Goal: Task Accomplishment & Management: Use online tool/utility

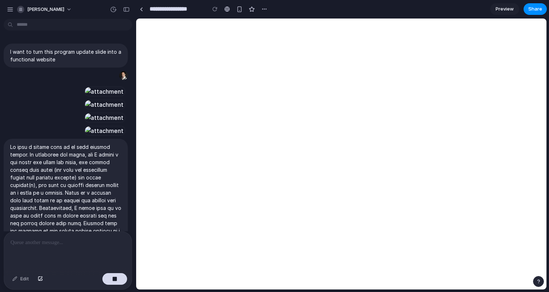
select select "******"
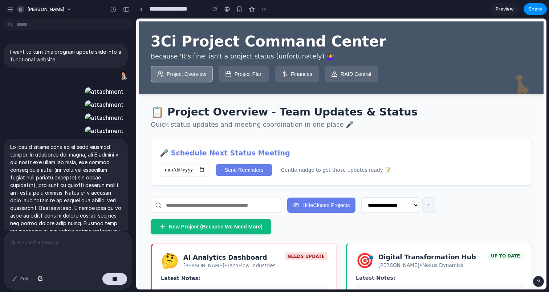
scroll to position [3623, 0]
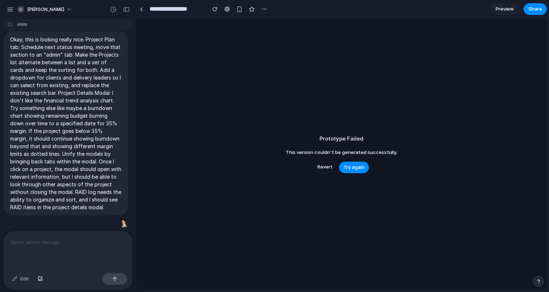
scroll to position [3442, 0]
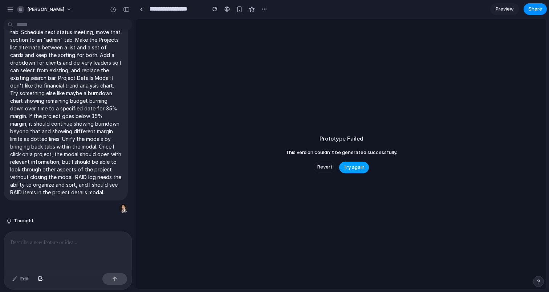
click at [351, 168] on span "Try again" at bounding box center [354, 167] width 21 height 7
click at [93, 246] on p at bounding box center [68, 242] width 115 height 9
click at [327, 167] on span "Revert" at bounding box center [325, 167] width 15 height 7
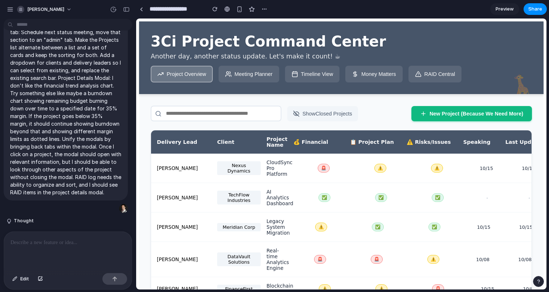
scroll to position [0, 0]
click at [507, 6] on span "Preview" at bounding box center [505, 8] width 18 height 7
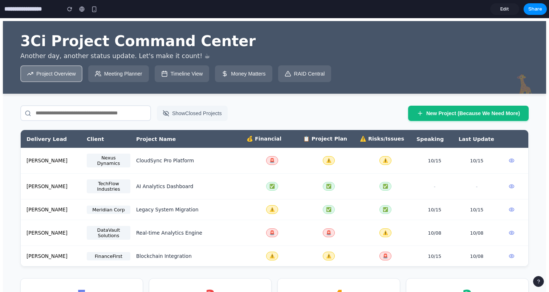
click at [116, 76] on button "Meeting Planner" at bounding box center [118, 73] width 61 height 17
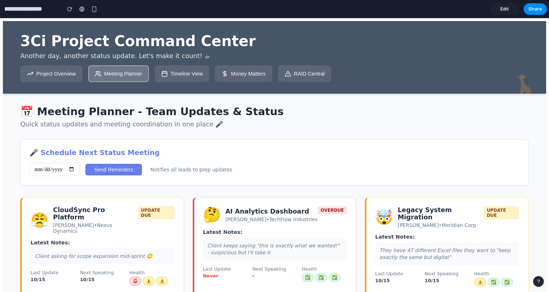
click at [57, 77] on button "Project Overview" at bounding box center [51, 73] width 62 height 17
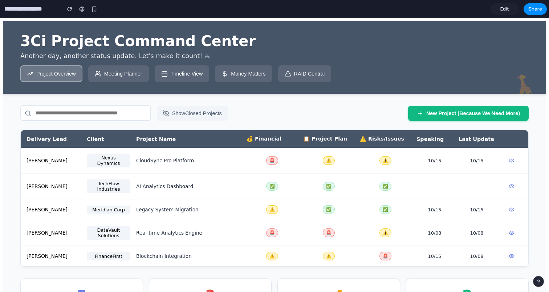
click at [498, 8] on link "Edit" at bounding box center [505, 9] width 29 height 12
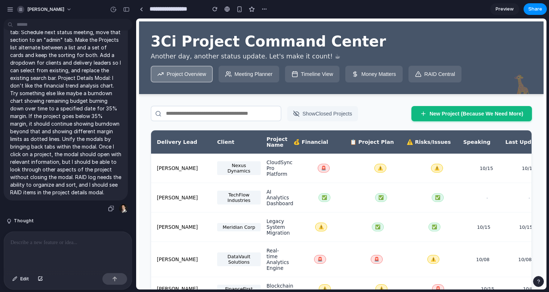
scroll to position [3442, 0]
click at [500, 8] on span "Preview" at bounding box center [505, 8] width 18 height 7
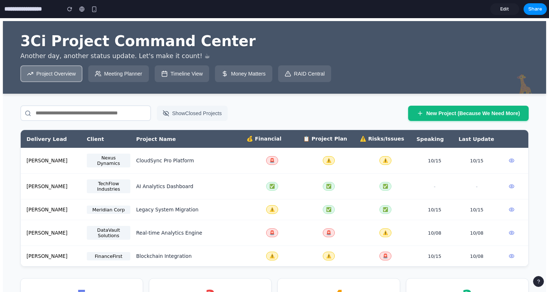
click at [500, 8] on link "Edit" at bounding box center [505, 9] width 29 height 12
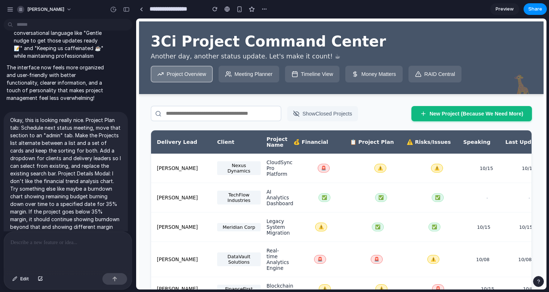
scroll to position [3442, 0]
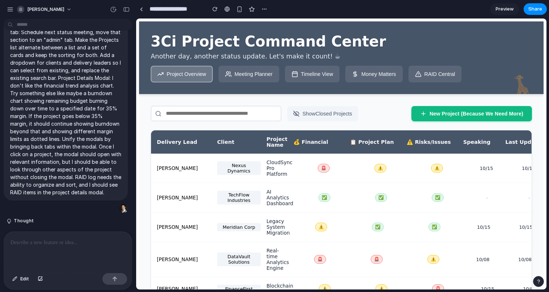
click at [511, 12] on span "Preview" at bounding box center [505, 8] width 18 height 7
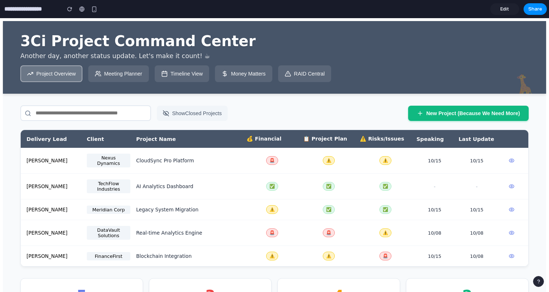
click at [324, 120] on div "Show Closed Projects New Project (Because We Need More)" at bounding box center [274, 113] width 509 height 16
click at [502, 12] on span "Edit" at bounding box center [505, 8] width 9 height 7
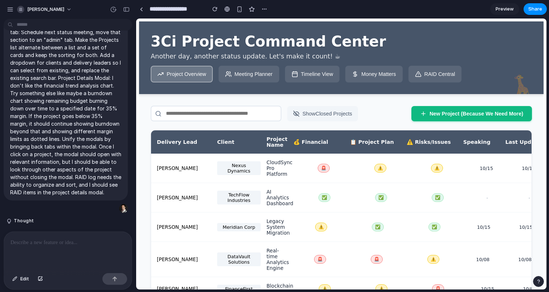
click at [501, 12] on span "Preview" at bounding box center [505, 8] width 18 height 7
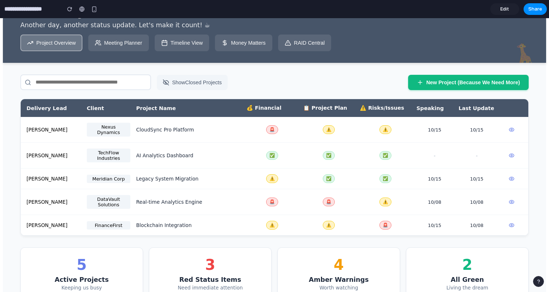
scroll to position [37, 0]
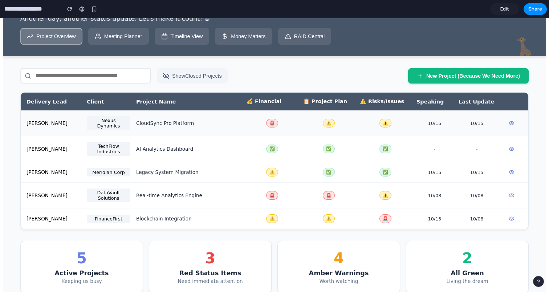
click at [311, 126] on div "⚠️" at bounding box center [328, 123] width 51 height 9
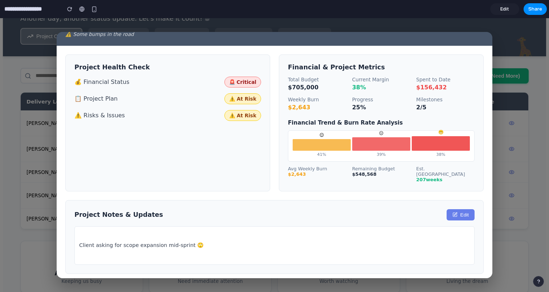
scroll to position [28, 0]
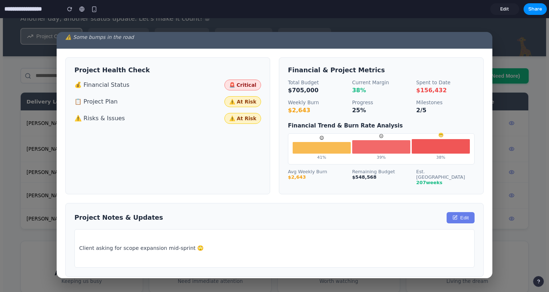
click at [114, 248] on div "Client asking for scope expansion mid-sprint 🙄" at bounding box center [274, 248] width 400 height 39
click at [513, 241] on div "CloudSync Pro Platform Client: Nexus Dynamics Lead: [PERSON_NAME] Duration: [DA…" at bounding box center [274, 155] width 549 height 274
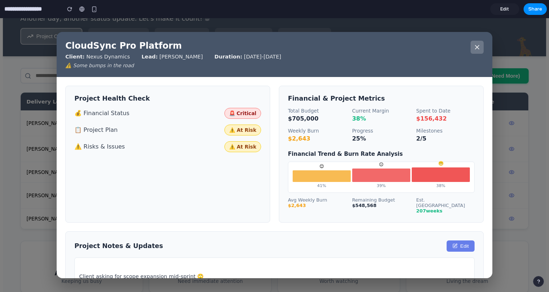
click at [478, 44] on icon at bounding box center [477, 47] width 7 height 7
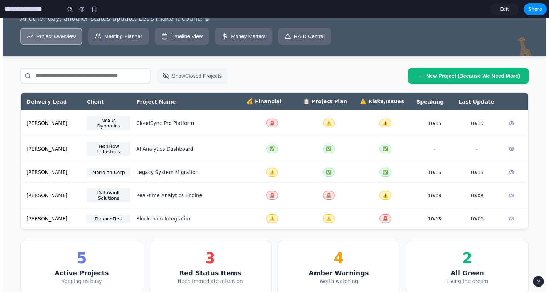
click at [120, 43] on button "Meeting Planner" at bounding box center [118, 36] width 61 height 17
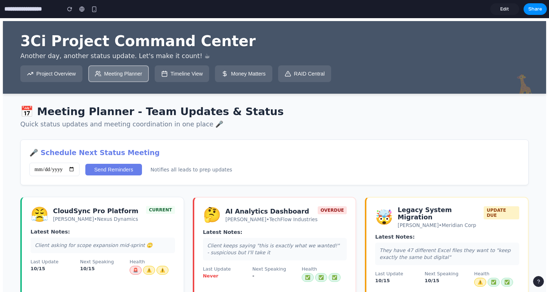
click at [173, 72] on button "Timeline View" at bounding box center [182, 73] width 55 height 17
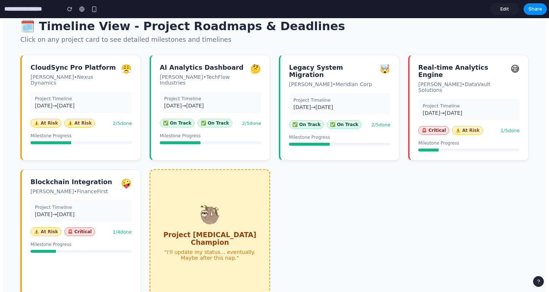
scroll to position [93, 0]
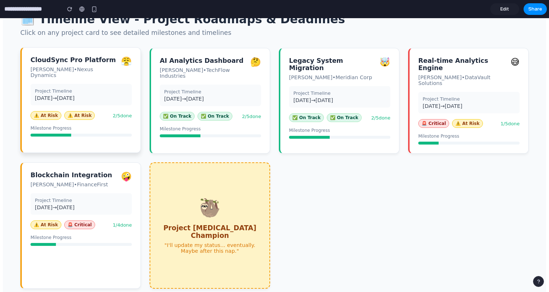
click at [102, 77] on div "CloudSync Pro Platform [PERSON_NAME] • Nexus Dynamics 😤 Project Timeline [DATE]…" at bounding box center [80, 100] width 121 height 106
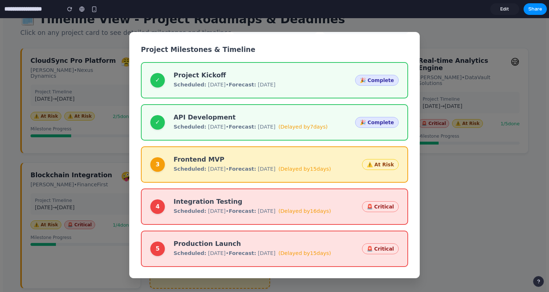
scroll to position [90, 0]
click at [475, 193] on div "CloudSync Pro Platform Client: Nexus Dynamics Lead: [PERSON_NAME] Duration: [DA…" at bounding box center [274, 155] width 549 height 274
click at [444, 77] on div "CloudSync Pro Platform Client: Nexus Dynamics Lead: [PERSON_NAME] Duration: [DA…" at bounding box center [274, 155] width 549 height 274
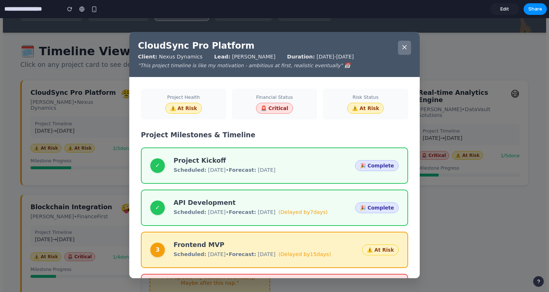
scroll to position [48, 0]
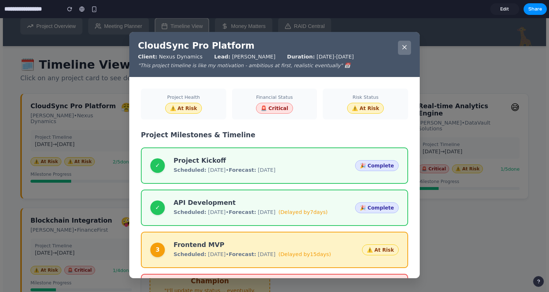
click at [410, 51] on button at bounding box center [404, 48] width 13 height 14
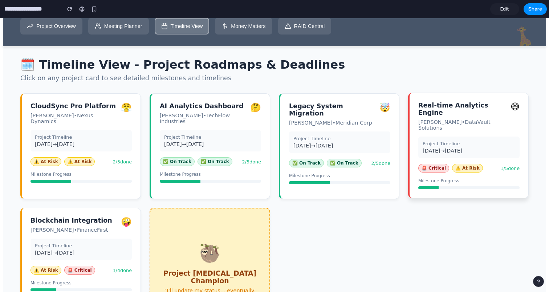
click at [439, 112] on h3 "Real-time Analytics Engine" at bounding box center [463, 109] width 89 height 15
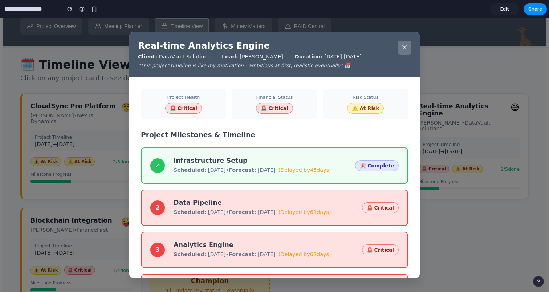
click at [400, 45] on button at bounding box center [404, 48] width 13 height 14
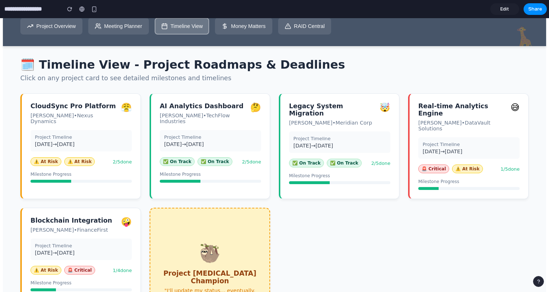
click at [261, 31] on button "Money Matters" at bounding box center [243, 26] width 57 height 17
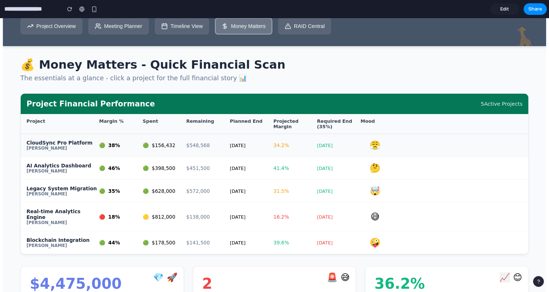
click at [281, 147] on div "34.2 %" at bounding box center [296, 145] width 44 height 6
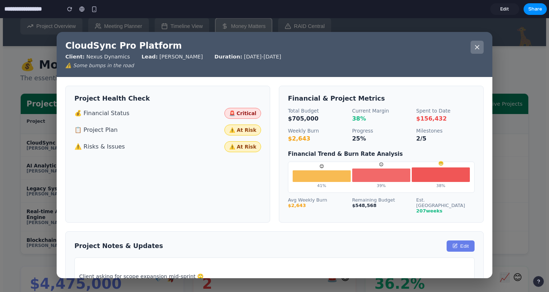
click at [482, 45] on button at bounding box center [477, 47] width 13 height 13
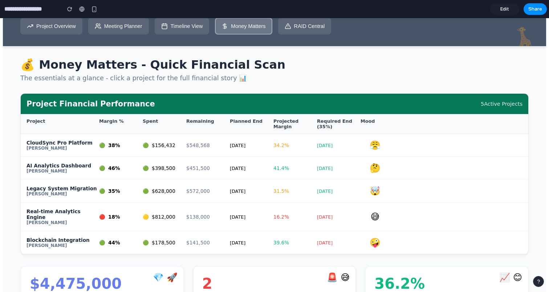
click at [318, 37] on div "🦒 3Ci Project Command Center Another day, another status update. Let's make it …" at bounding box center [275, 9] width 544 height 73
click at [315, 29] on button "RAID Central" at bounding box center [304, 26] width 53 height 17
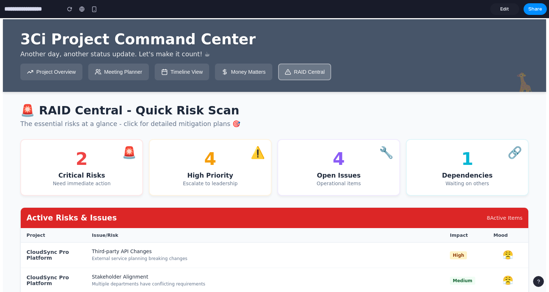
scroll to position [1, 0]
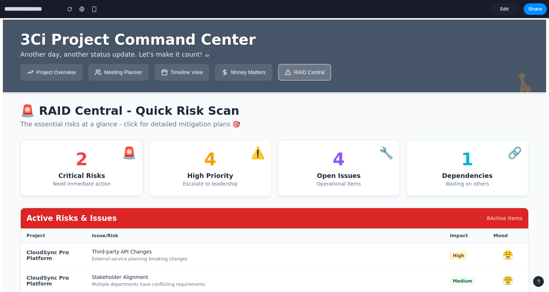
click at [62, 76] on button "Project Overview" at bounding box center [51, 72] width 62 height 17
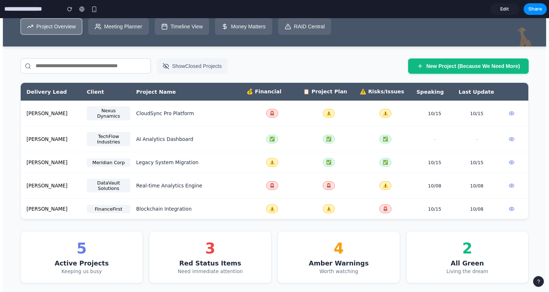
scroll to position [51, 0]
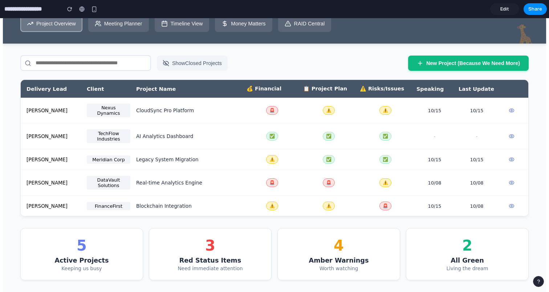
click at [323, 76] on div "Show Closed Projects New Project (Because We Need More) Delivery Lead Client Pr…" at bounding box center [274, 167] width 509 height 225
click at [291, 58] on div "Show Closed Projects New Project (Because We Need More)" at bounding box center [274, 63] width 509 height 16
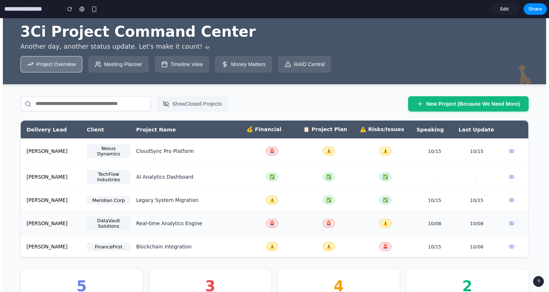
scroll to position [0, 0]
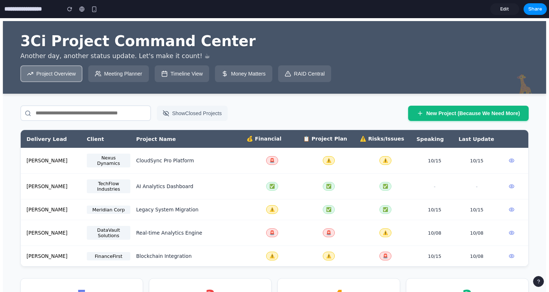
click at [303, 113] on div "Show Closed Projects New Project (Because We Need More)" at bounding box center [274, 113] width 509 height 16
click at [505, 9] on span "Edit" at bounding box center [505, 8] width 9 height 7
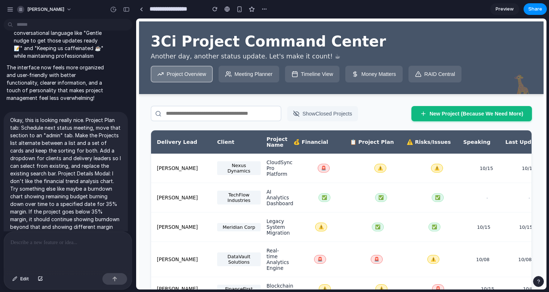
scroll to position [3442, 0]
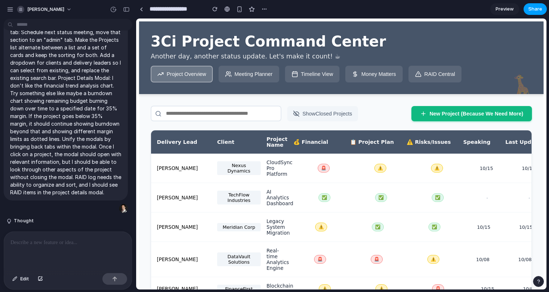
click at [533, 12] on span "Share" at bounding box center [536, 8] width 14 height 7
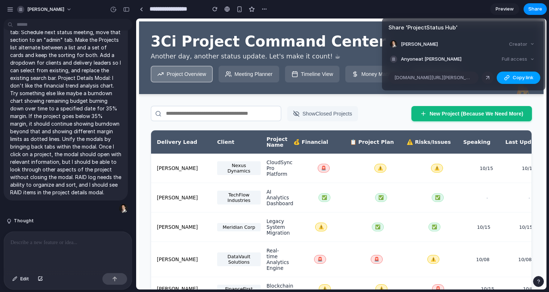
click at [523, 79] on span "Copy link" at bounding box center [523, 77] width 21 height 7
click at [508, 10] on div "Share ' ProjectStatus Hub ' [PERSON_NAME] Creator Anyone at [PERSON_NAME] Full …" at bounding box center [274, 146] width 549 height 292
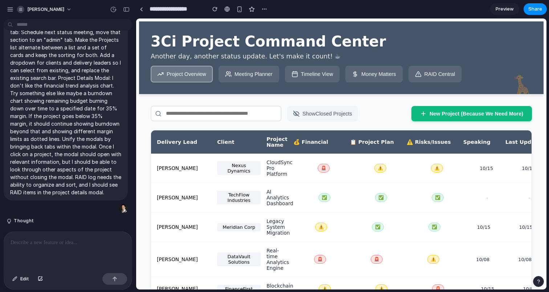
click at [506, 10] on span "Preview" at bounding box center [505, 8] width 18 height 7
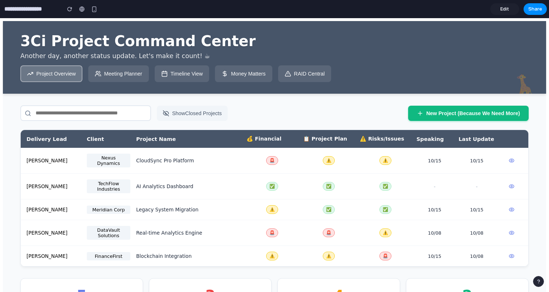
click at [427, 15] on section "**********" at bounding box center [273, 9] width 547 height 18
